Goal: Navigation & Orientation: Find specific page/section

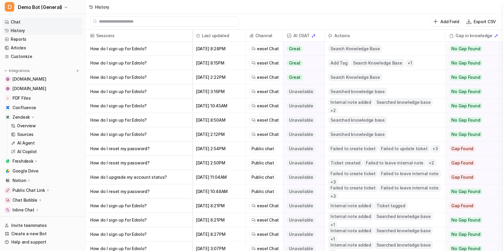
click at [28, 25] on link "Chat" at bounding box center [42, 22] width 81 height 8
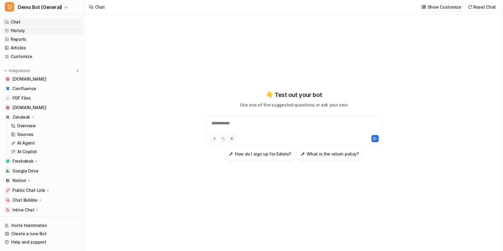
click at [33, 30] on link "History" at bounding box center [42, 30] width 81 height 8
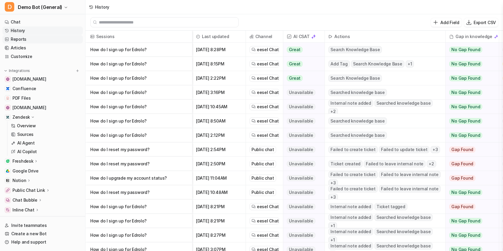
click at [37, 40] on link "Reports" at bounding box center [42, 39] width 81 height 8
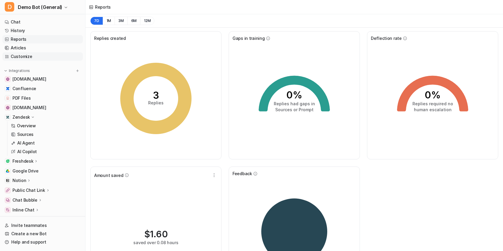
click at [39, 52] on link "Customize" at bounding box center [42, 56] width 81 height 8
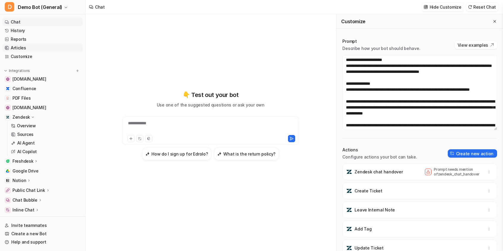
click at [40, 48] on link "Articles" at bounding box center [42, 48] width 81 height 8
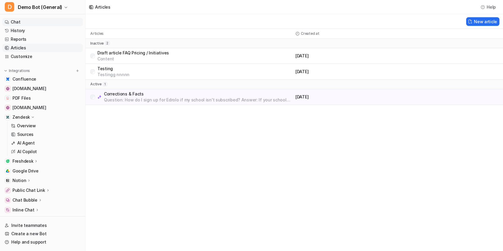
click at [36, 18] on link "Chat" at bounding box center [42, 22] width 81 height 8
